Goal: Task Accomplishment & Management: Manage account settings

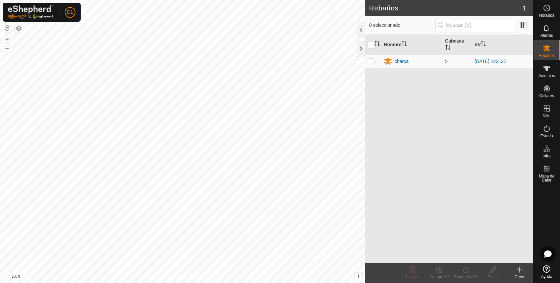
click at [559, 282] on div "Horarios Alertas Rebaños Animales Collares VVs Estado Infra Mapa de Calor Ayuda…" at bounding box center [280, 141] width 560 height 283
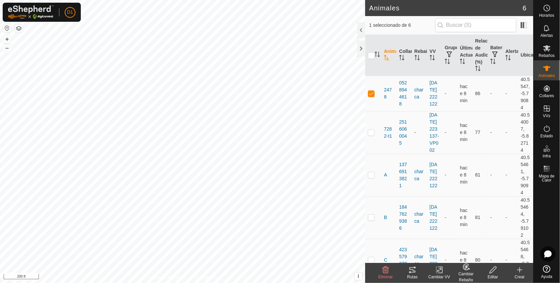
click at [413, 274] on div "Rutas" at bounding box center [412, 277] width 27 height 6
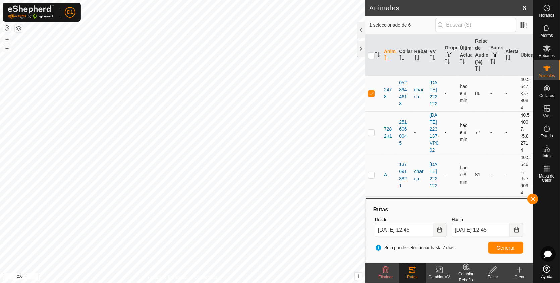
scroll to position [66, 0]
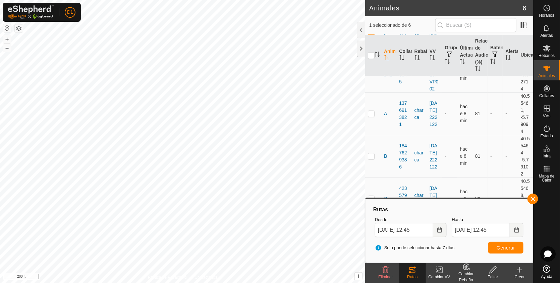
click at [372, 116] on p-checkbox at bounding box center [371, 113] width 7 height 5
checkbox input "true"
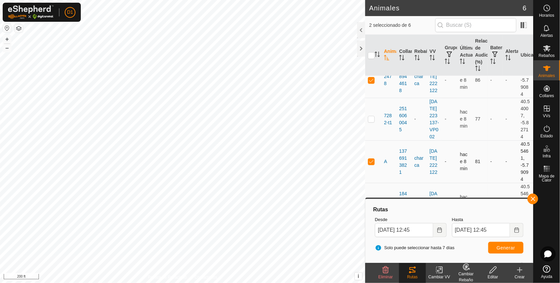
scroll to position [11, 0]
click at [372, 84] on p-checkbox at bounding box center [371, 82] width 7 height 5
checkbox input "false"
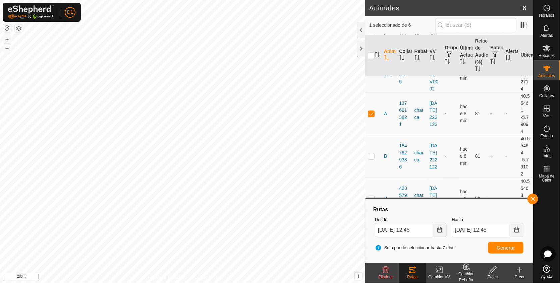
scroll to position [89, 0]
click at [505, 249] on span "Generar" at bounding box center [505, 247] width 18 height 5
click at [371, 155] on p-checkbox at bounding box center [371, 155] width 7 height 5
checkbox input "true"
click at [371, 112] on p-checkbox at bounding box center [371, 113] width 7 height 5
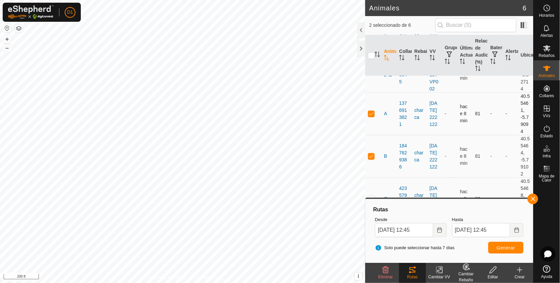
checkbox input "false"
click at [507, 246] on span "Generar" at bounding box center [505, 247] width 18 height 5
click at [372, 155] on p-checkbox at bounding box center [371, 155] width 7 height 5
checkbox input "false"
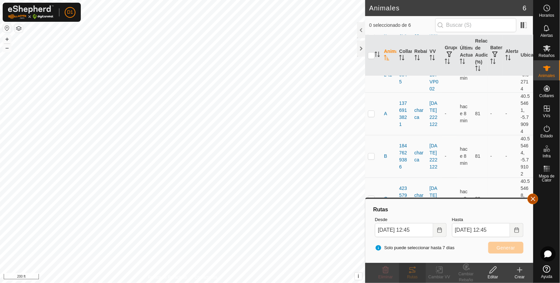
click at [532, 200] on button "button" at bounding box center [532, 199] width 11 height 11
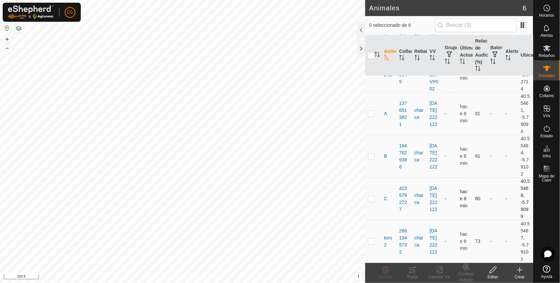
click at [372, 202] on td at bounding box center [373, 199] width 16 height 43
drag, startPoint x: 372, startPoint y: 202, endPoint x: 409, endPoint y: 272, distance: 79.2
click at [409, 272] on article "Animales 6 1 seleccionado de 6 Animal Collar Rebaño VV Grupos Última Actualizac…" at bounding box center [449, 141] width 168 height 283
click at [409, 272] on icon at bounding box center [410, 272] width 2 height 2
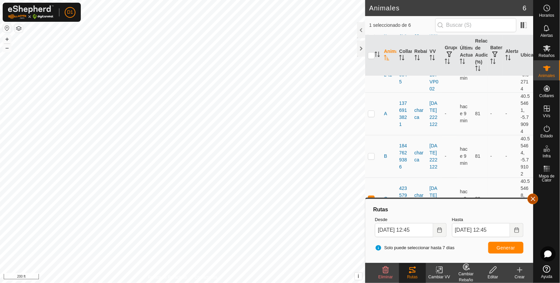
drag, startPoint x: 531, startPoint y: 200, endPoint x: 531, endPoint y: 197, distance: 3.4
click at [531, 197] on span "button" at bounding box center [532, 198] width 5 height 5
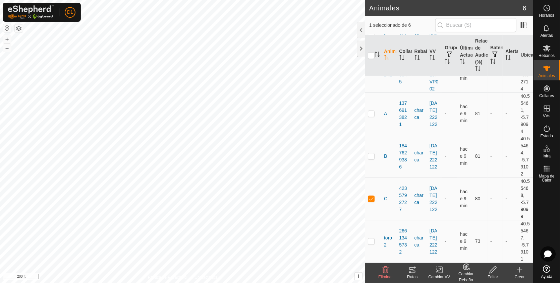
click at [370, 200] on p-checkbox at bounding box center [371, 198] width 7 height 5
checkbox input "false"
click at [372, 242] on p-checkbox at bounding box center [371, 241] width 7 height 5
click at [413, 268] on icon at bounding box center [412, 269] width 6 height 5
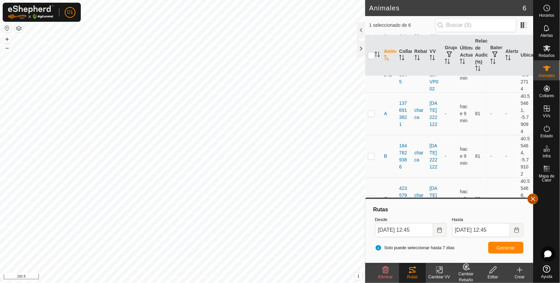
click at [534, 199] on button "button" at bounding box center [532, 199] width 11 height 11
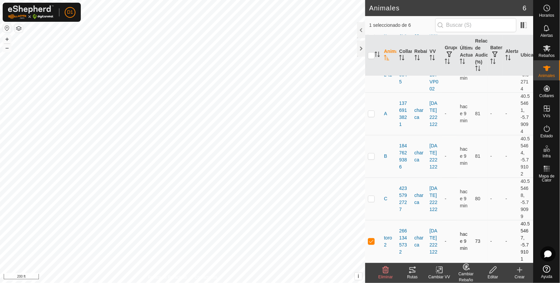
click at [373, 240] on p-checkbox at bounding box center [371, 241] width 7 height 5
checkbox input "false"
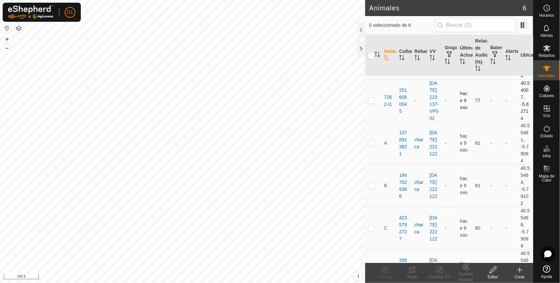
click at [371, 103] on p-checkbox at bounding box center [371, 100] width 7 height 5
checkbox input "true"
click at [413, 276] on div "Rutas" at bounding box center [412, 277] width 27 height 6
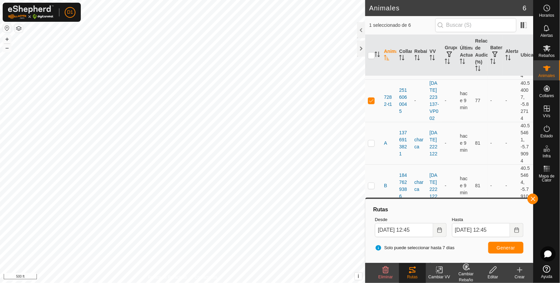
click at [315, 0] on html "D1 Horarios Alertas Rebaños Animales Collares VVs Estado Infra Mapa de Calor Ay…" at bounding box center [280, 141] width 560 height 283
click at [313, 0] on html "D1 Horarios Alertas Rebaños Animales Collares VVs Estado Infra Mapa de Calor Ay…" at bounding box center [280, 141] width 560 height 283
click at [131, 0] on html "D1 Horarios Alertas Rebaños Animales Collares VVs Estado Infra Mapa de Calor Ay…" at bounding box center [280, 141] width 560 height 283
click at [441, 232] on icon "Choose Date" at bounding box center [439, 230] width 4 height 5
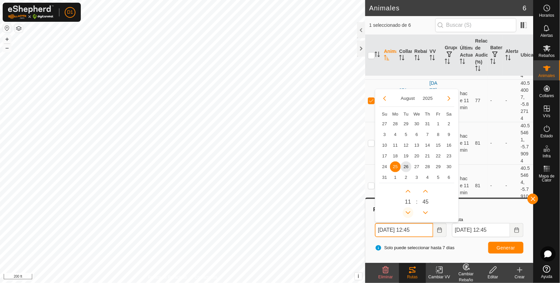
click at [408, 212] on button "Previous Hour" at bounding box center [407, 212] width 11 height 11
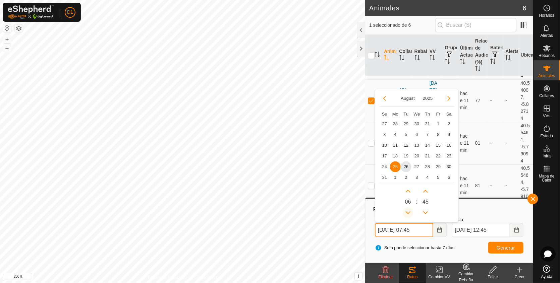
click at [408, 212] on button "Previous Hour" at bounding box center [407, 212] width 11 height 11
type input "[DATE] 06:45"
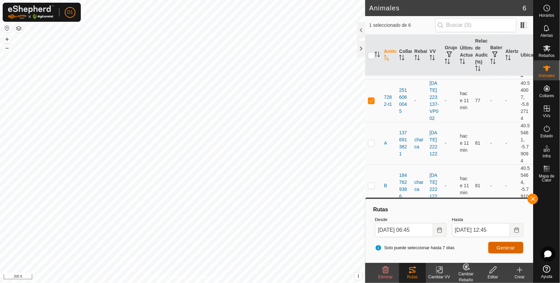
click at [508, 246] on span "Generar" at bounding box center [505, 247] width 18 height 5
click at [370, 103] on p-checkbox at bounding box center [371, 100] width 7 height 5
checkbox input "false"
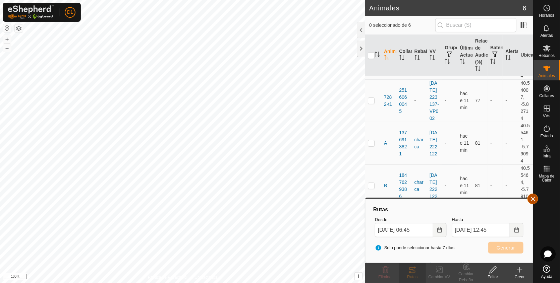
click at [534, 200] on button "button" at bounding box center [532, 199] width 11 height 11
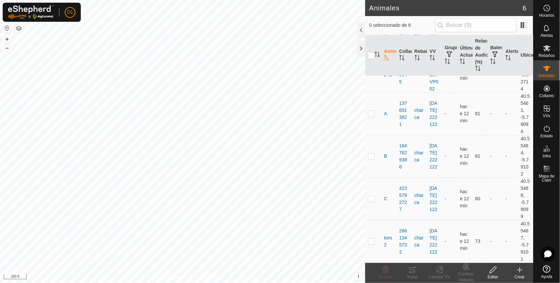
scroll to position [89, 0]
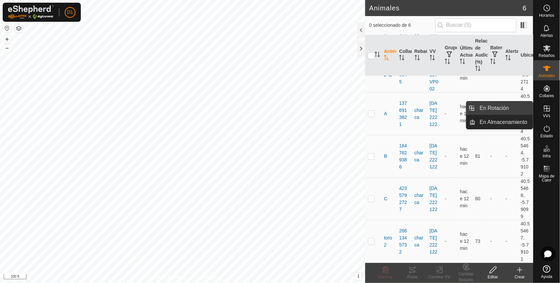
click at [488, 108] on link "En Rotación" at bounding box center [503, 108] width 57 height 13
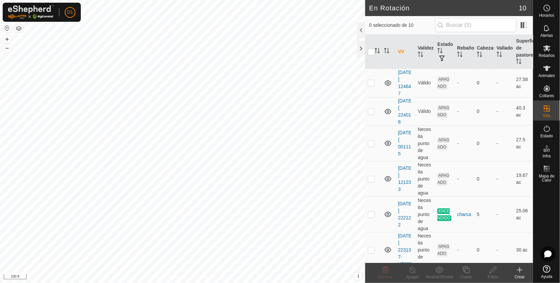
scroll to position [159, 0]
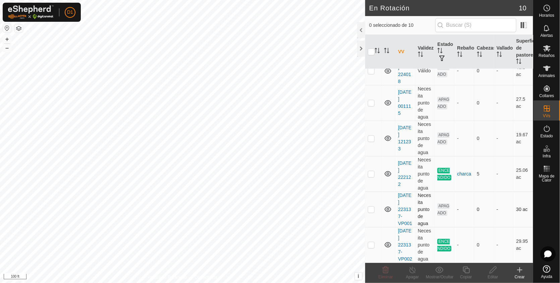
click at [371, 207] on p-checkbox at bounding box center [371, 209] width 7 height 5
click at [386, 270] on icon at bounding box center [385, 270] width 6 height 7
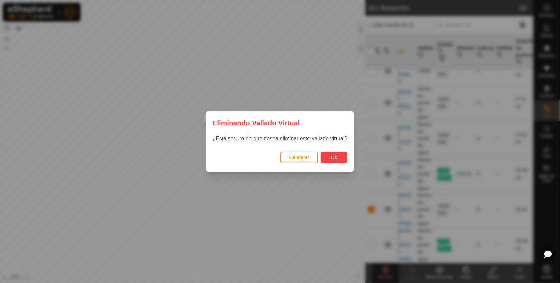
click at [333, 156] on span "Ok" at bounding box center [334, 157] width 6 height 5
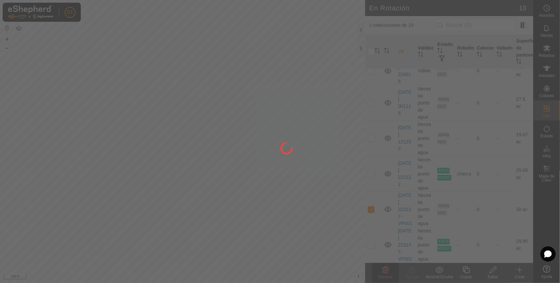
checkbox input "false"
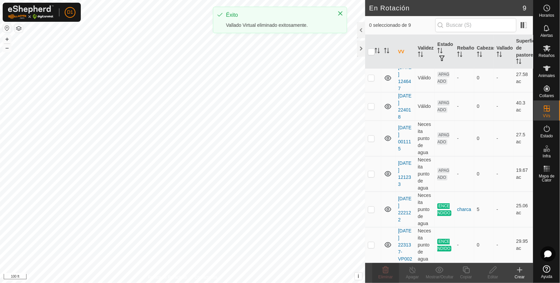
scroll to position [0, 0]
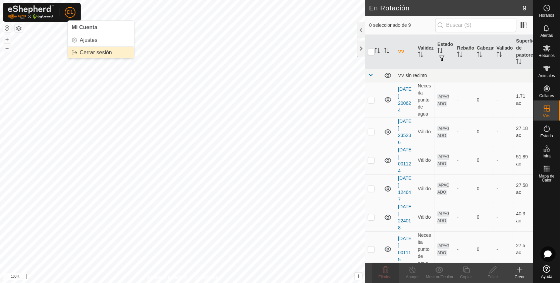
click at [85, 52] on link "Cerrar sesión" at bounding box center [101, 52] width 66 height 11
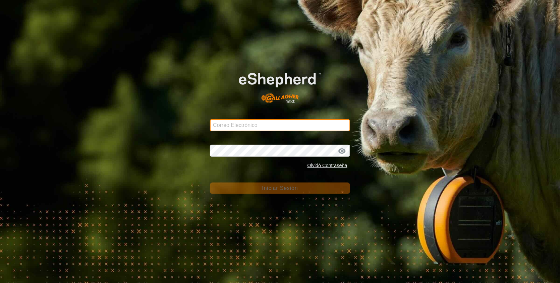
type input "[EMAIL_ADDRESS][DOMAIN_NAME]"
